Goal: Task Accomplishment & Management: Manage account settings

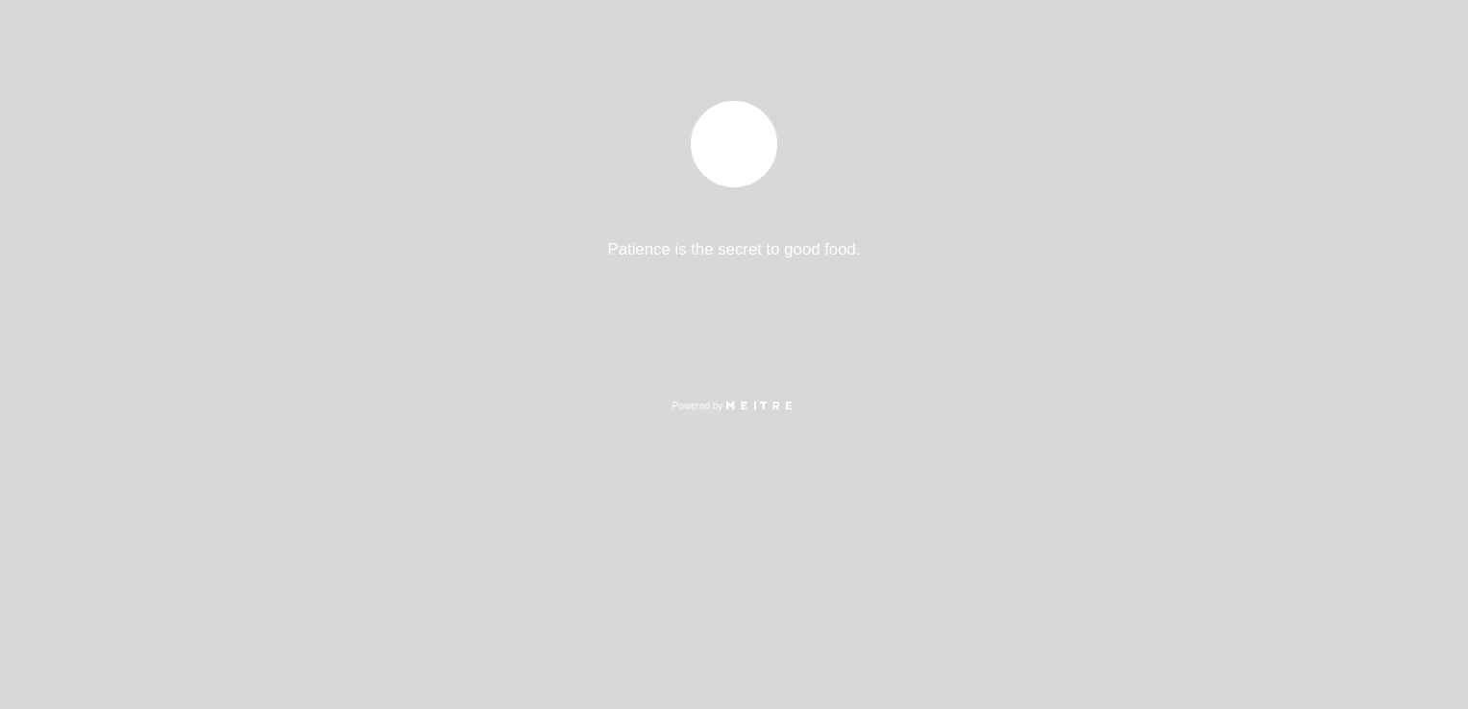
select select "pt"
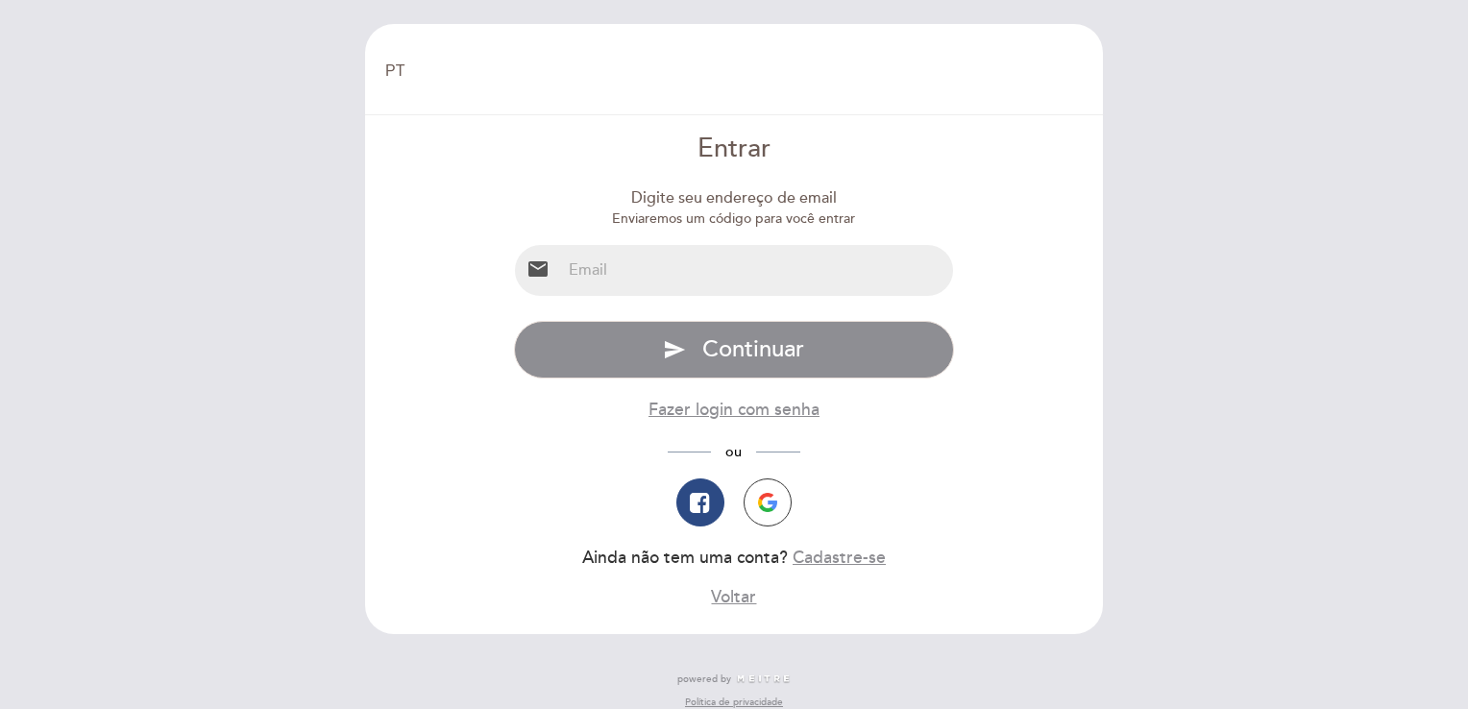
click at [1222, 214] on div "EN ES PT Bem vindo Bem vindo, Mudar usuário Fazer uma reserva Entrar Digite seu…" at bounding box center [734, 354] width 1468 height 709
click at [645, 271] on input "email" at bounding box center [757, 270] width 393 height 51
type input "[EMAIL_ADDRESS][DOMAIN_NAME]"
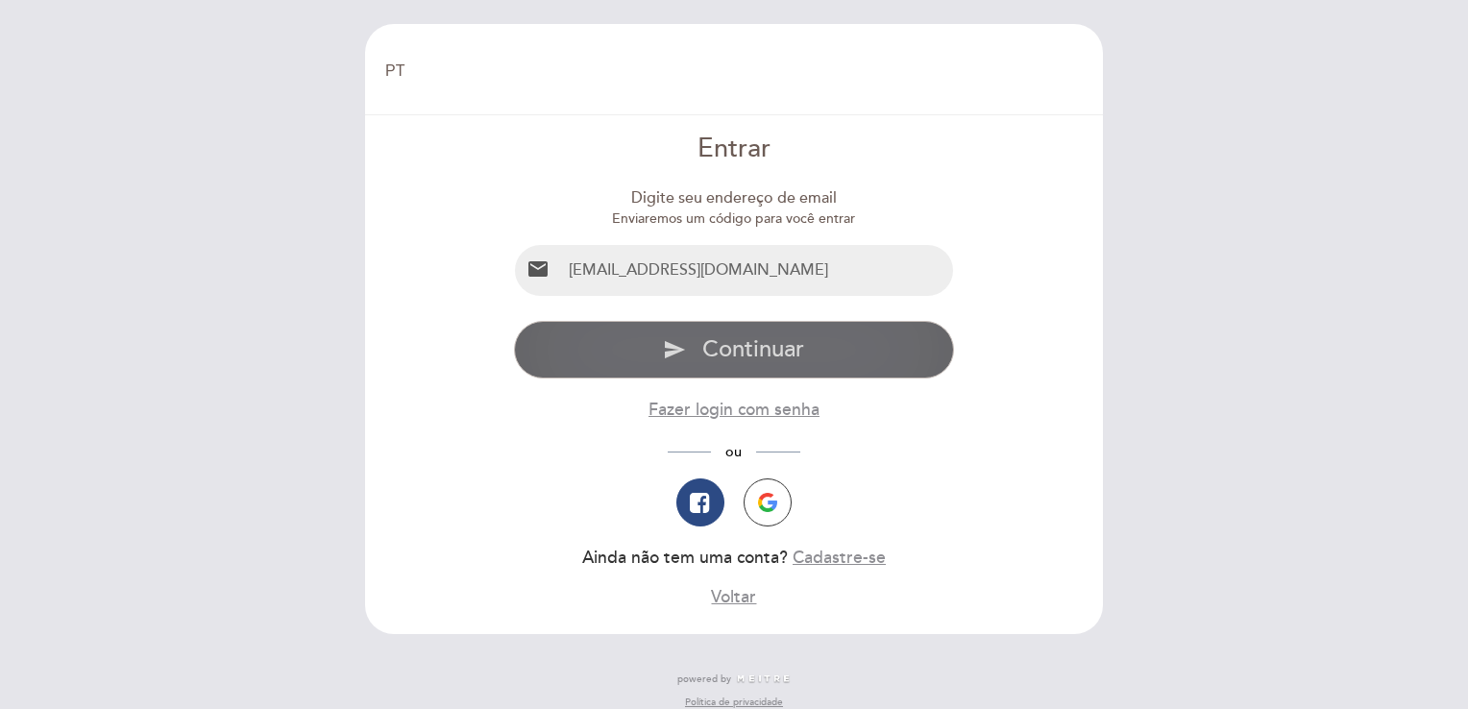
click at [729, 355] on span "Continuar" at bounding box center [753, 349] width 102 height 28
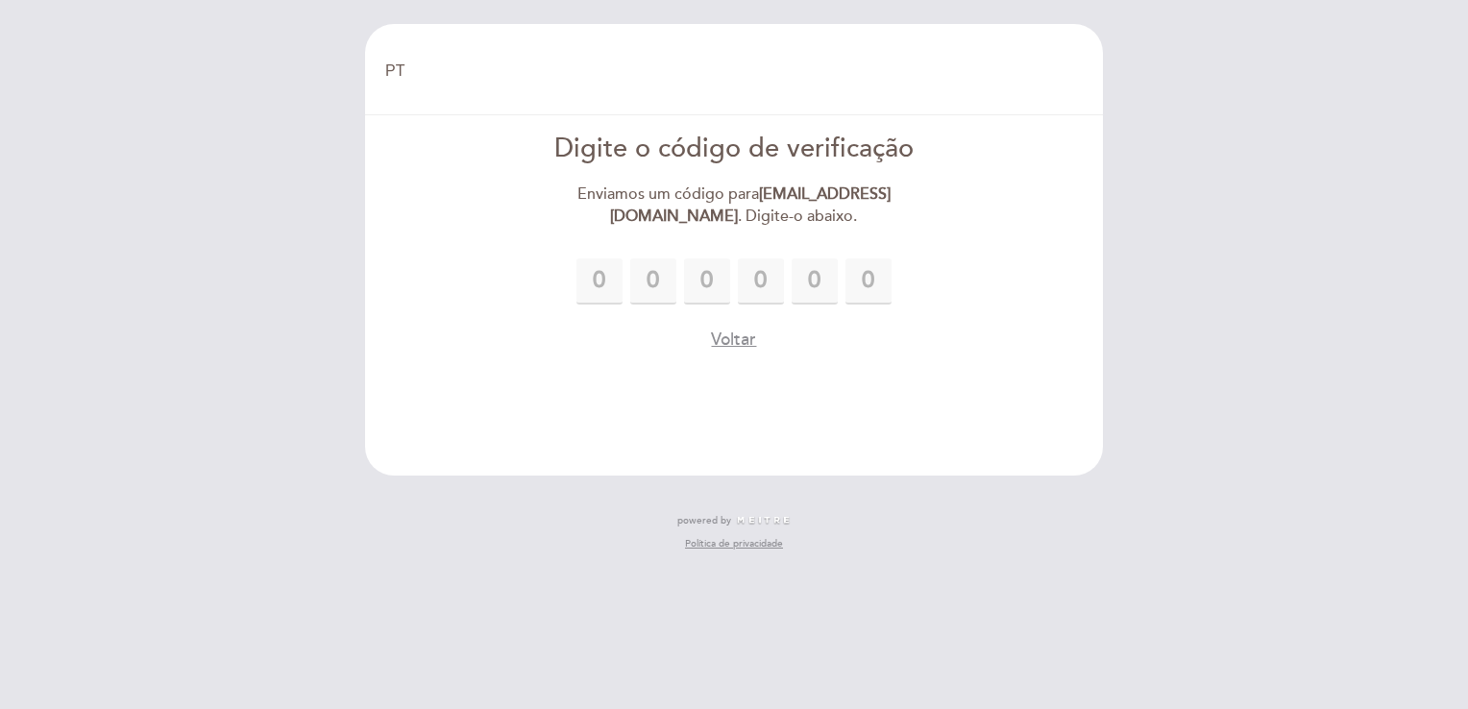
click at [1214, 251] on div "EN ES PT Bem vindo Bem vindo, Mudar usuário Fazer uma reserva Digite o código d…" at bounding box center [734, 354] width 1468 height 709
click at [593, 279] on input "text" at bounding box center [599, 281] width 46 height 46
type input "4"
type input "9"
type input "5"
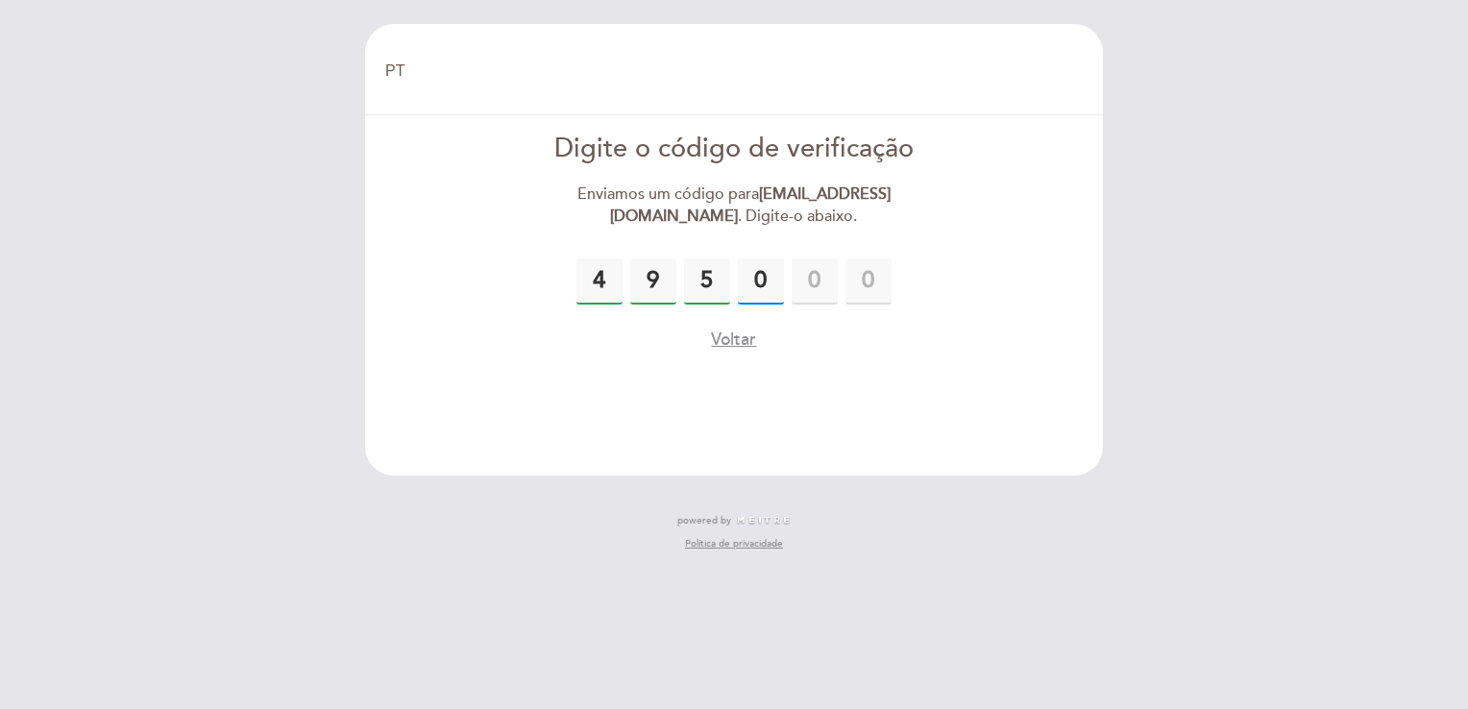
type input "0"
type input "8"
click at [732, 338] on button "Voltar" at bounding box center [733, 340] width 45 height 24
